Goal: Task Accomplishment & Management: Complete application form

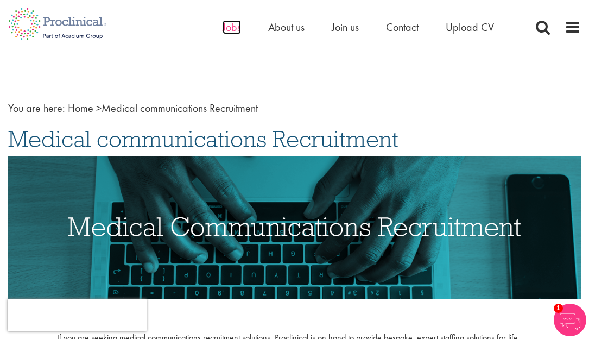
click at [230, 27] on span "Jobs" at bounding box center [231, 27] width 18 height 14
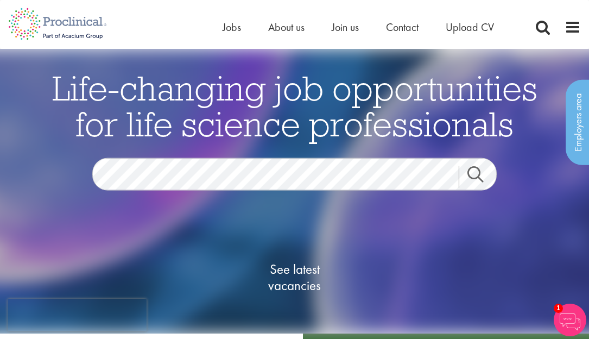
scroll to position [4, 0]
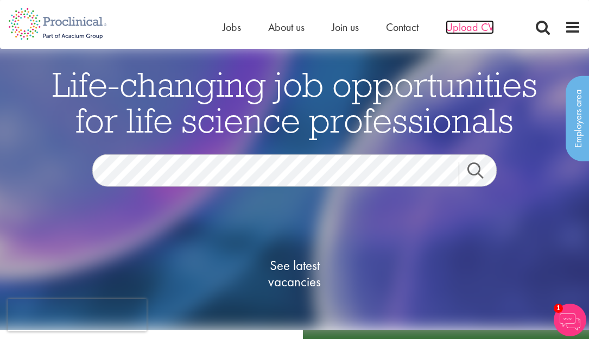
click at [468, 30] on span "Upload CV" at bounding box center [469, 27] width 48 height 14
